Goal: Transaction & Acquisition: Purchase product/service

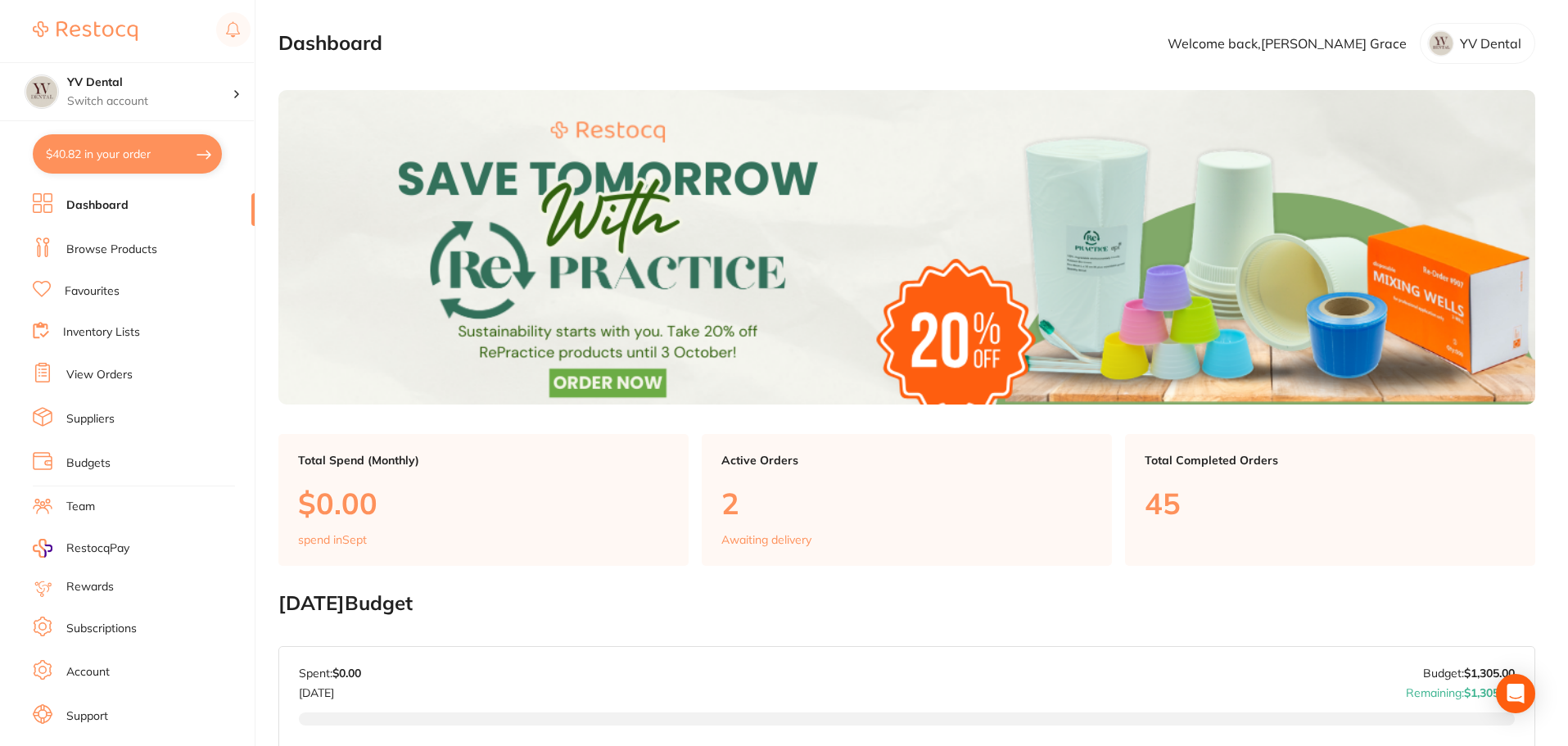
click at [119, 164] on button "$40.82 in your order" at bounding box center [127, 153] width 189 height 39
checkbox input "true"
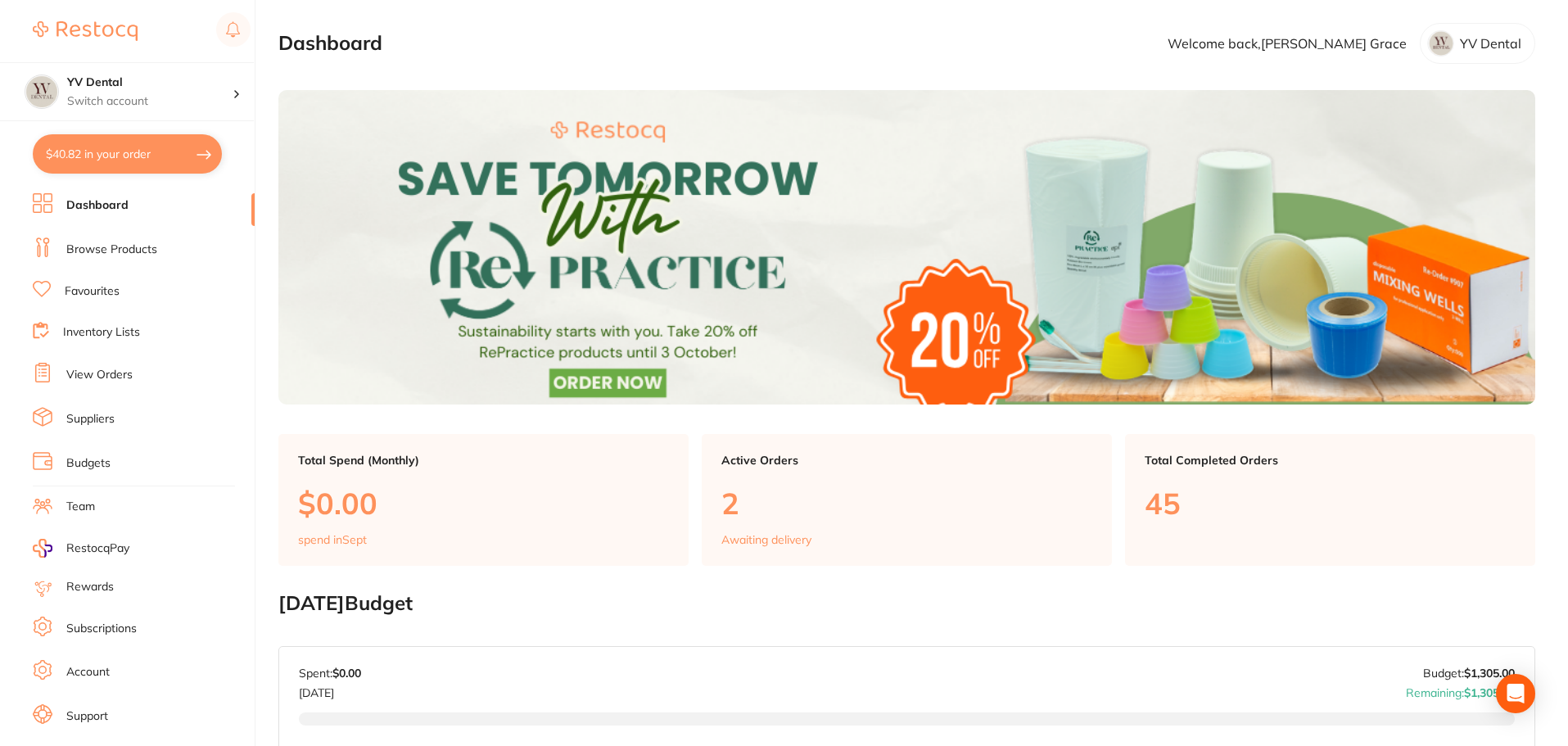
checkbox input "true"
